Goal: Check status: Check status

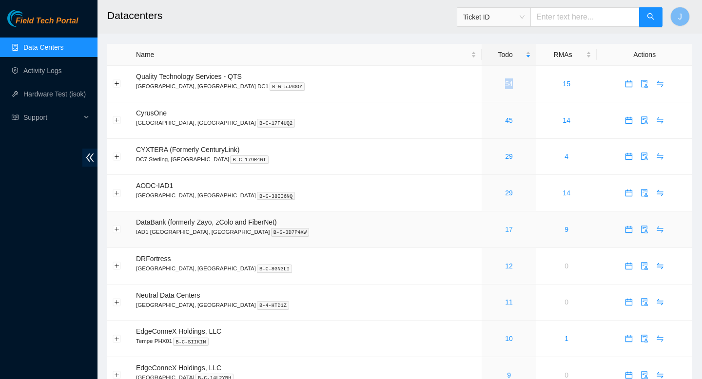
click at [505, 233] on link "17" at bounding box center [509, 230] width 8 height 8
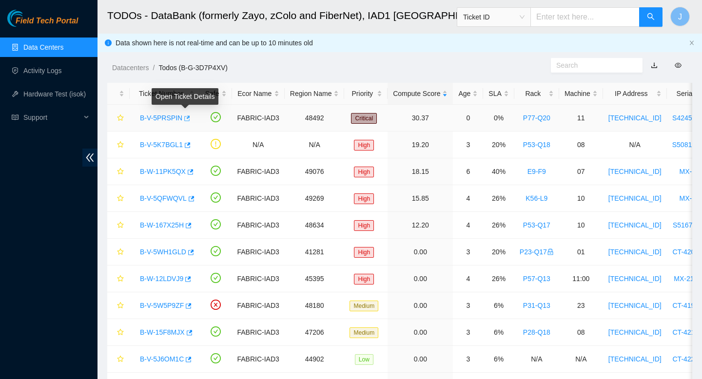
click at [187, 121] on icon "button" at bounding box center [187, 118] width 6 height 5
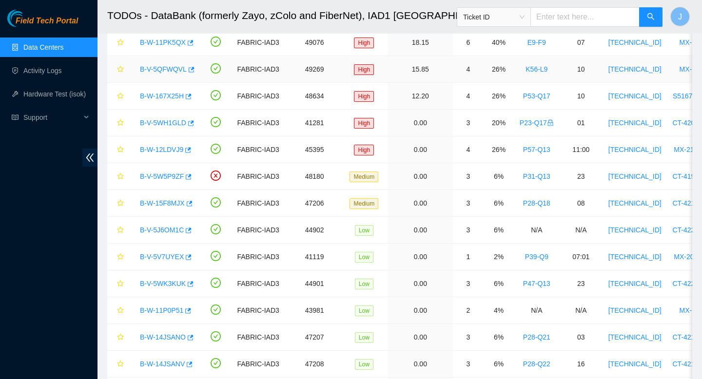
scroll to position [127, 0]
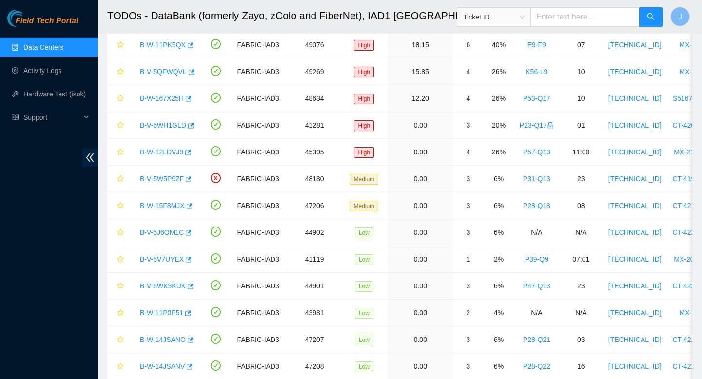
click at [574, 17] on input "text" at bounding box center [585, 17] width 109 height 20
paste input "1ZE712090100126899"
click at [525, 20] on span "Ticket ID" at bounding box center [493, 17] width 61 height 15
type input "1ZE712090100126899"
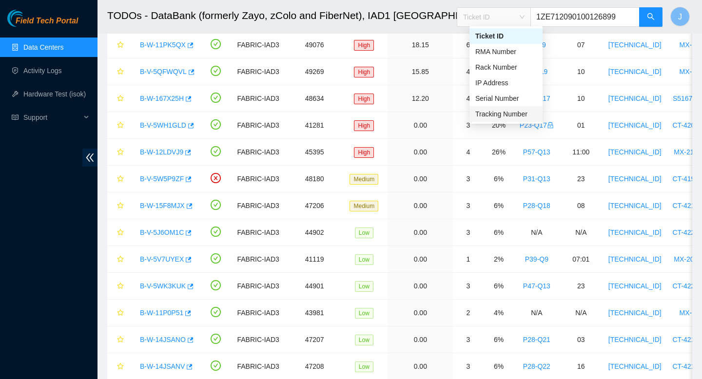
click at [488, 113] on div "Tracking Number" at bounding box center [505, 114] width 61 height 11
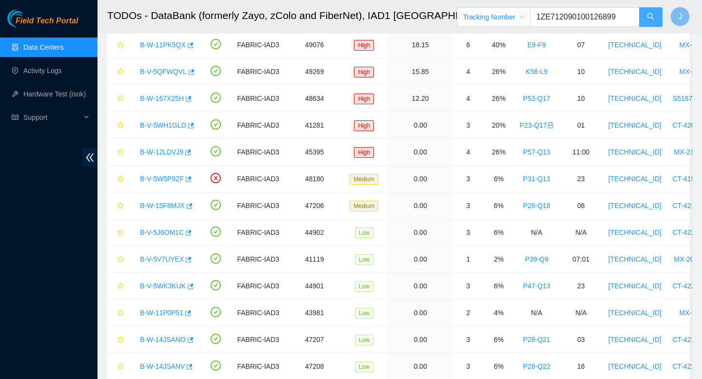
click at [650, 15] on icon "search" at bounding box center [651, 17] width 8 height 8
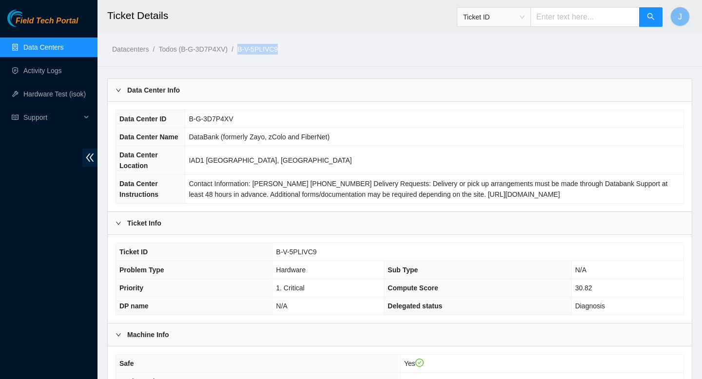
drag, startPoint x: 289, startPoint y: 49, endPoint x: 247, endPoint y: 50, distance: 42.4
click at [247, 50] on ol "Datacenters / Todos (B-G-3D7P4XV) / B-V-5PLIVC9 /" at bounding box center [331, 49] width 439 height 11
drag, startPoint x: 327, startPoint y: 255, endPoint x: 275, endPoint y: 249, distance: 52.0
click at [275, 249] on td "B-V-5PLIVC9" at bounding box center [478, 252] width 411 height 18
copy span "B-V-5PLIVC9"
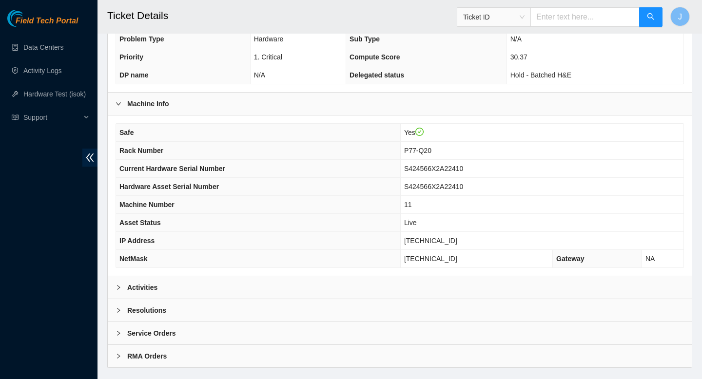
scroll to position [250, 0]
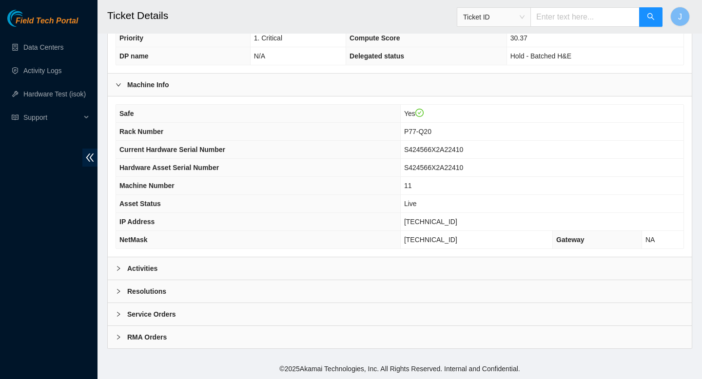
click at [402, 264] on div "Activities" at bounding box center [400, 268] width 584 height 22
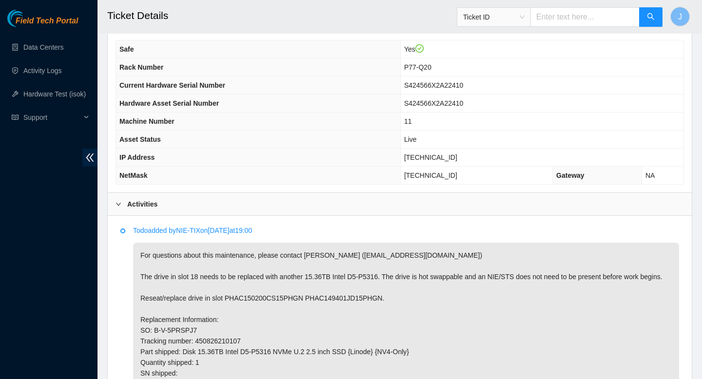
scroll to position [300, 0]
